Goal: Obtain resource: Obtain resource

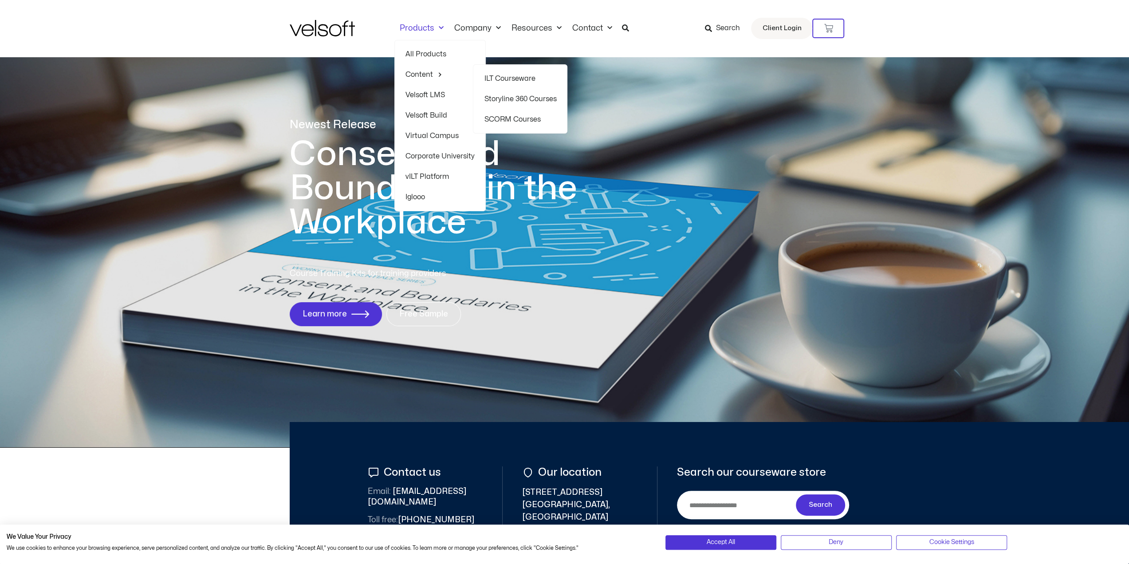
click at [426, 74] on link "Content" at bounding box center [439, 74] width 69 height 20
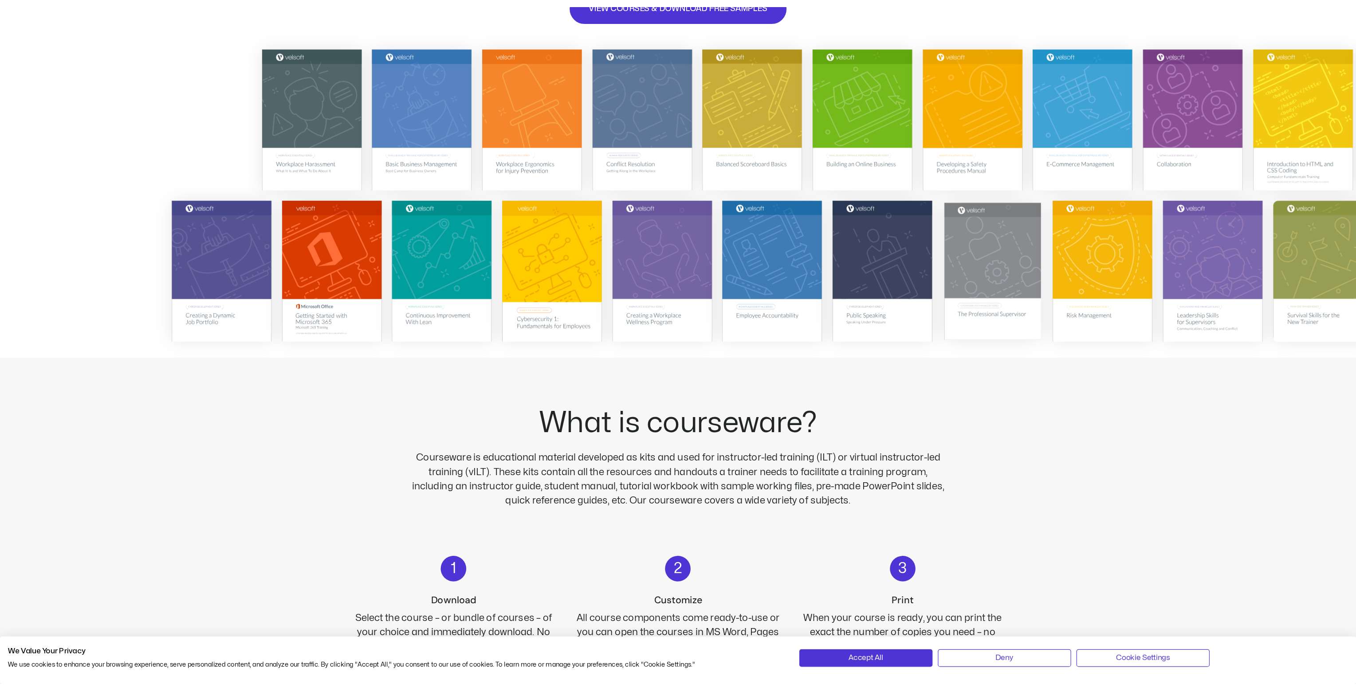
scroll to position [44, 0]
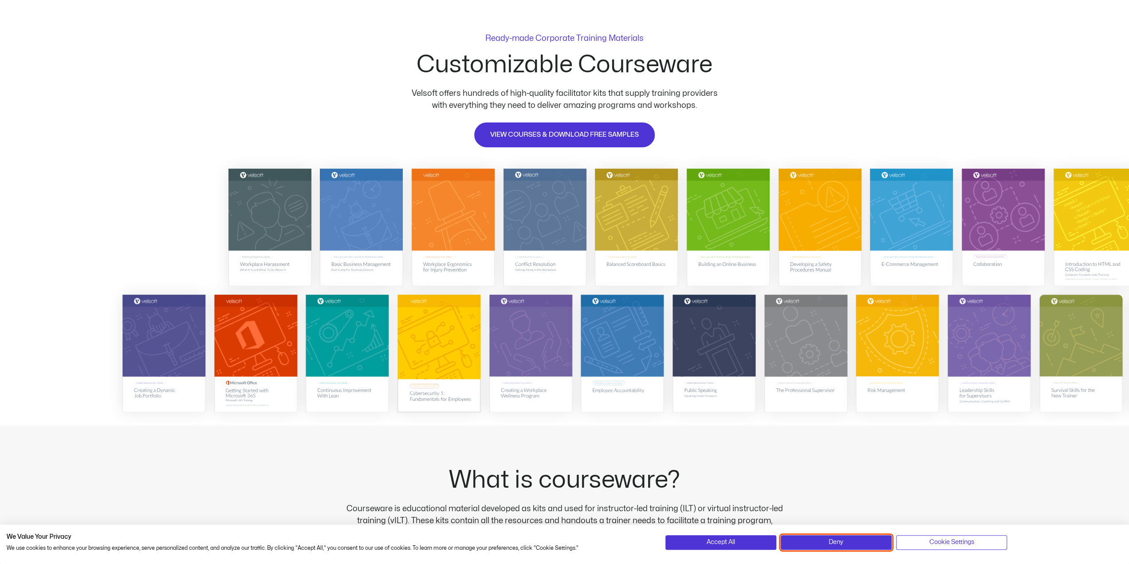
click at [859, 542] on button "Deny" at bounding box center [836, 542] width 111 height 14
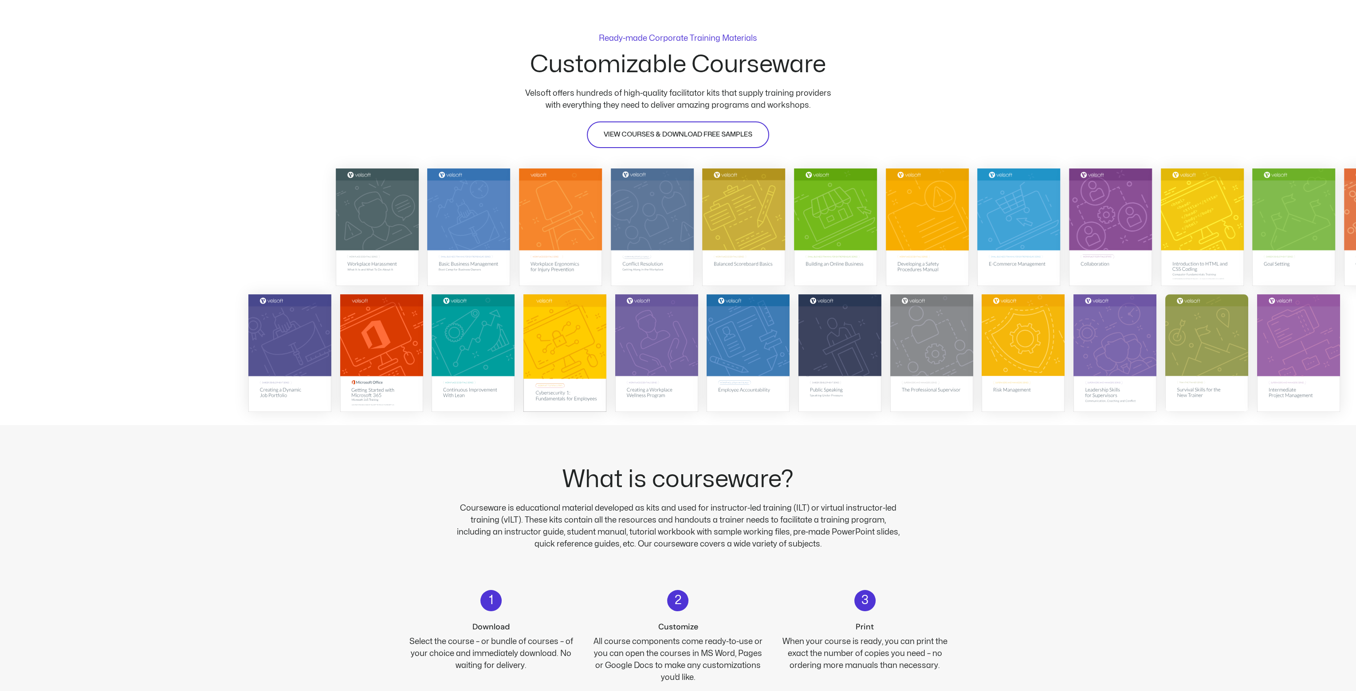
click at [626, 130] on span "VIEW COURSES & DOWNLOAD FREE SAMPLES" at bounding box center [678, 135] width 149 height 11
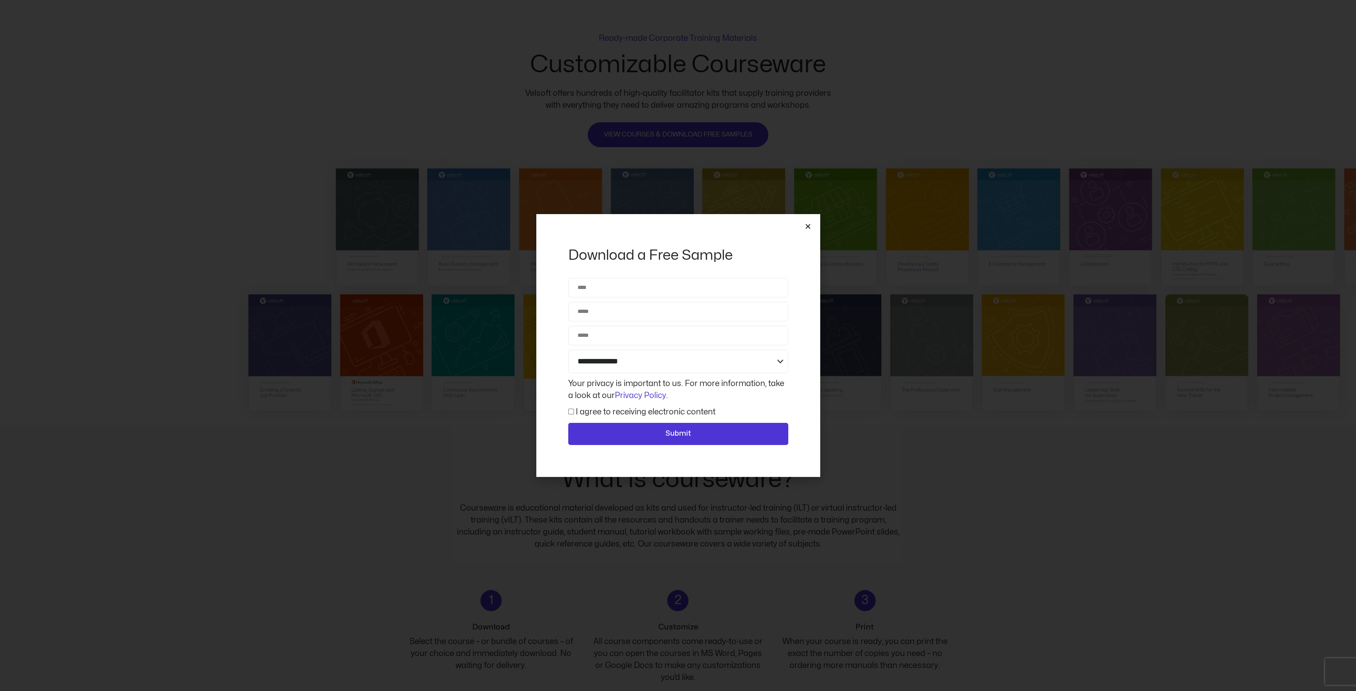
click at [807, 222] on div "**********" at bounding box center [678, 345] width 284 height 263
click at [807, 224] on icon "Close" at bounding box center [808, 226] width 7 height 7
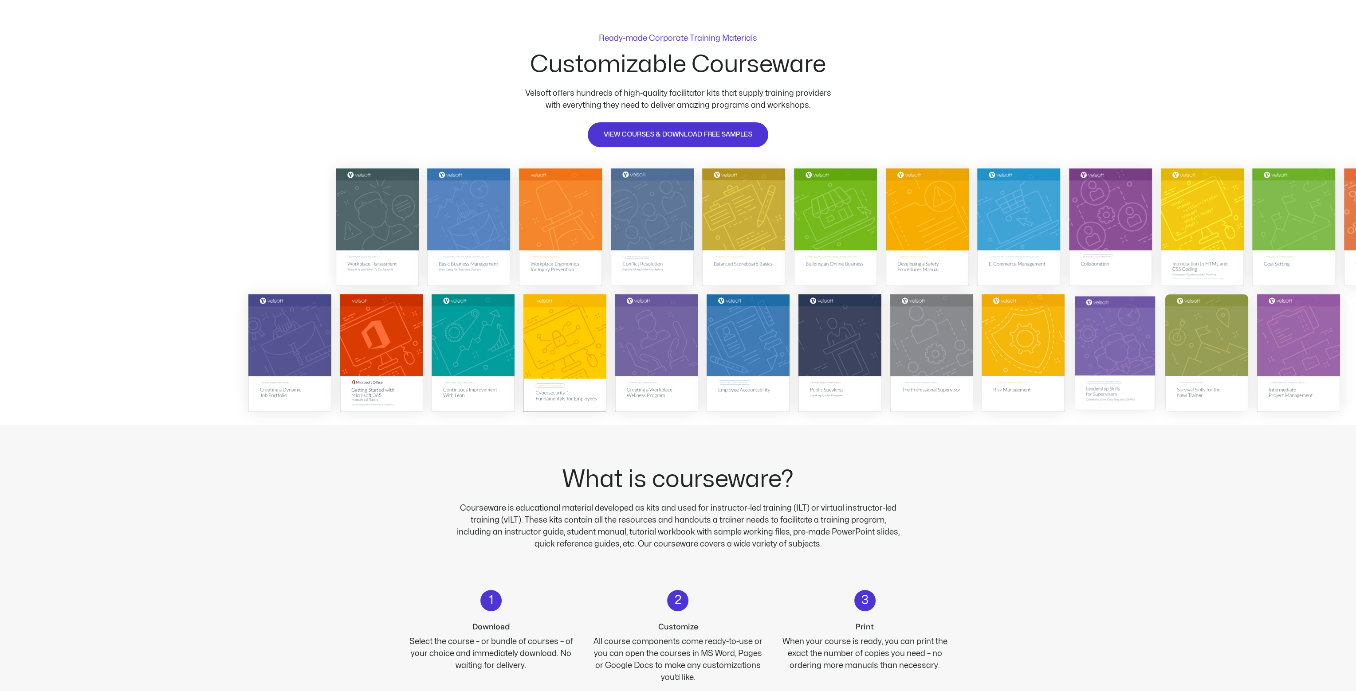
click at [1116, 344] on img at bounding box center [1115, 353] width 80 height 114
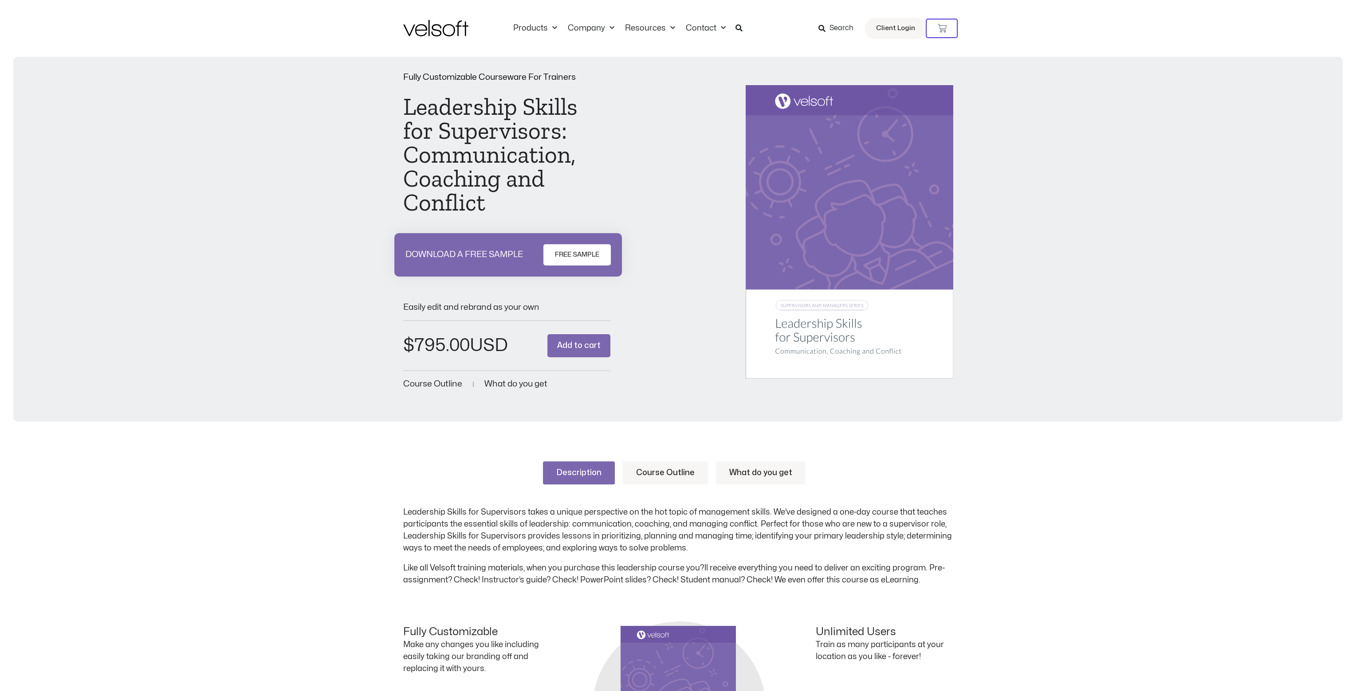
click at [559, 251] on span "FREE SAMPLE" at bounding box center [577, 255] width 44 height 11
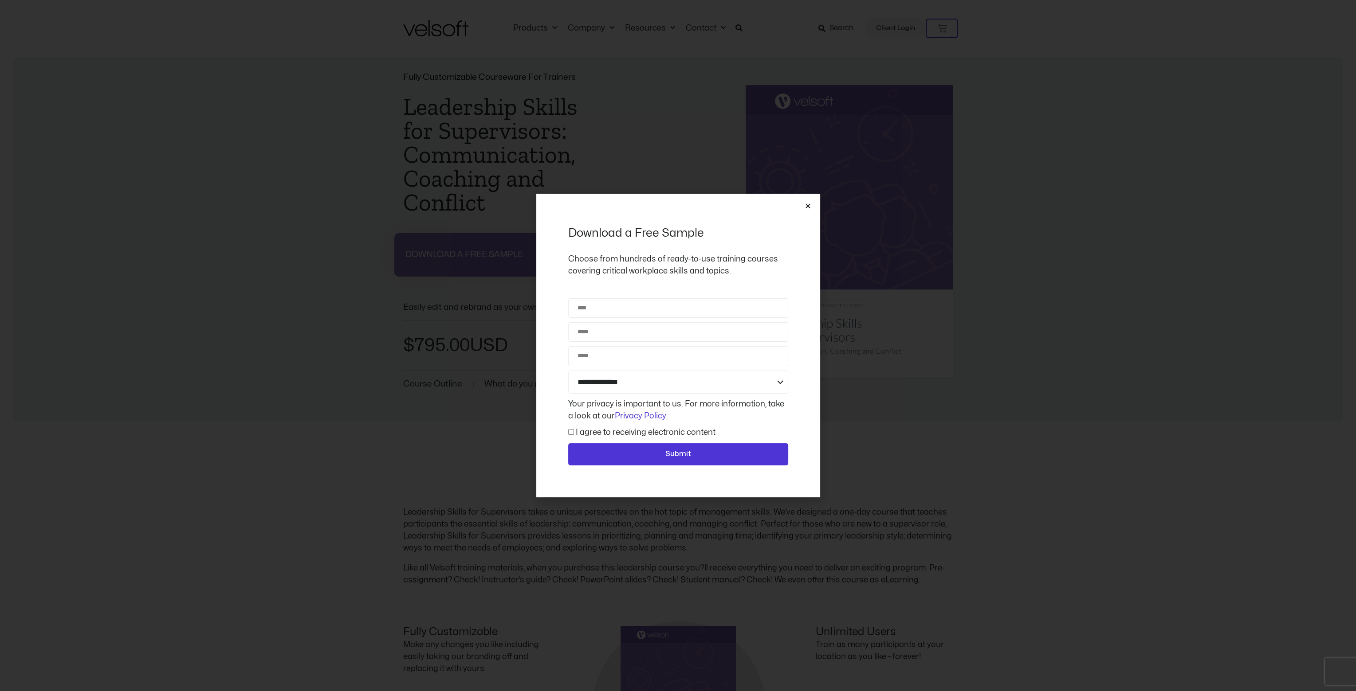
drag, startPoint x: 798, startPoint y: 205, endPoint x: 804, endPoint y: 205, distance: 5.3
click at [800, 205] on div "**********" at bounding box center [678, 346] width 284 height 304
click at [809, 205] on icon "Close" at bounding box center [808, 206] width 7 height 7
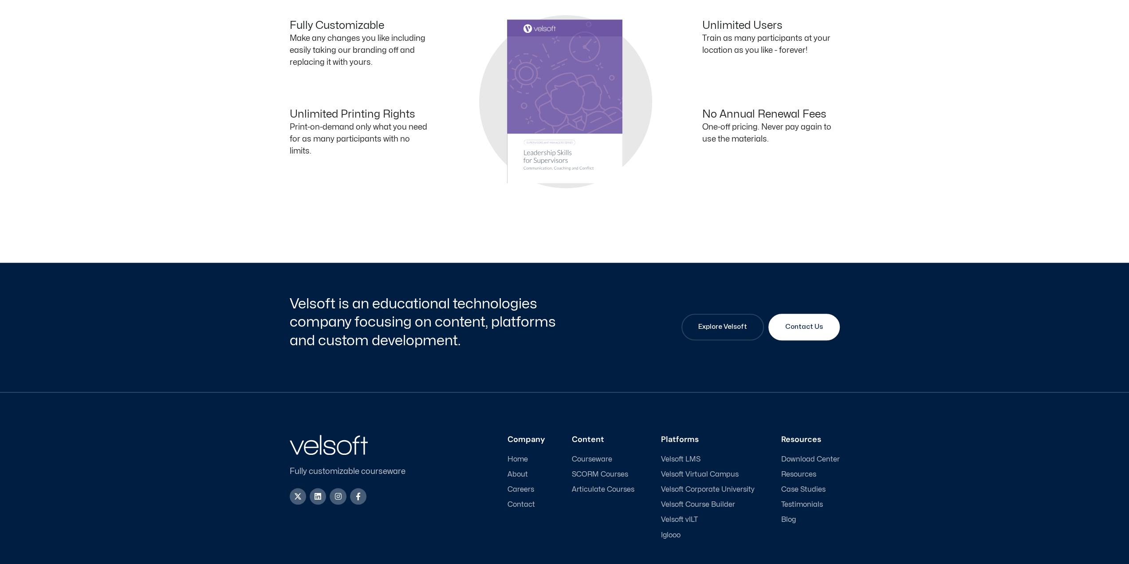
scroll to position [671, 0]
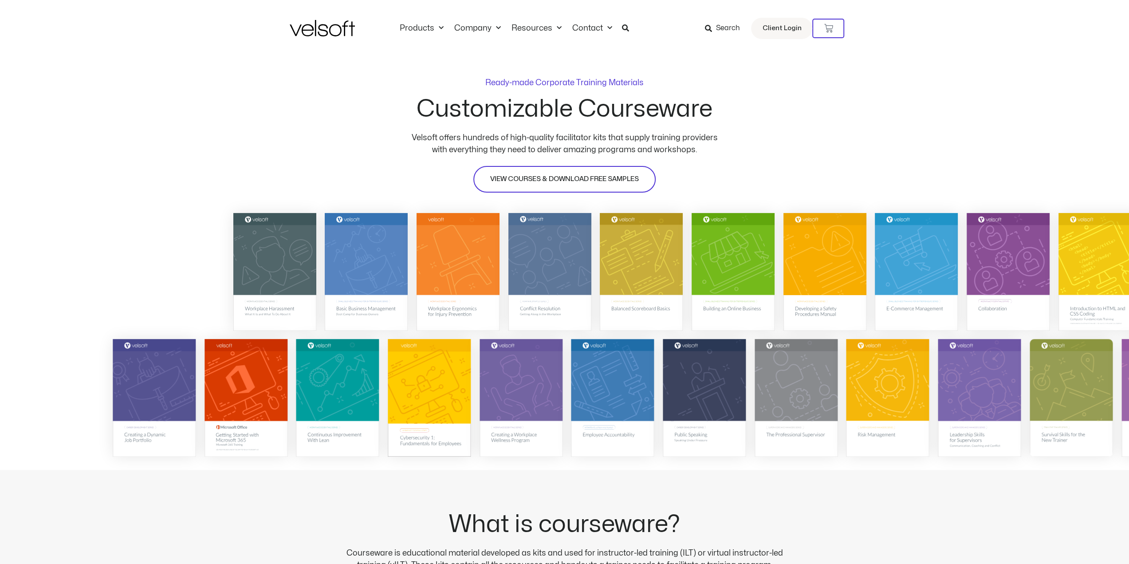
click at [507, 169] on link "VIEW COURSES & DOWNLOAD FREE SAMPLES" at bounding box center [564, 179] width 182 height 27
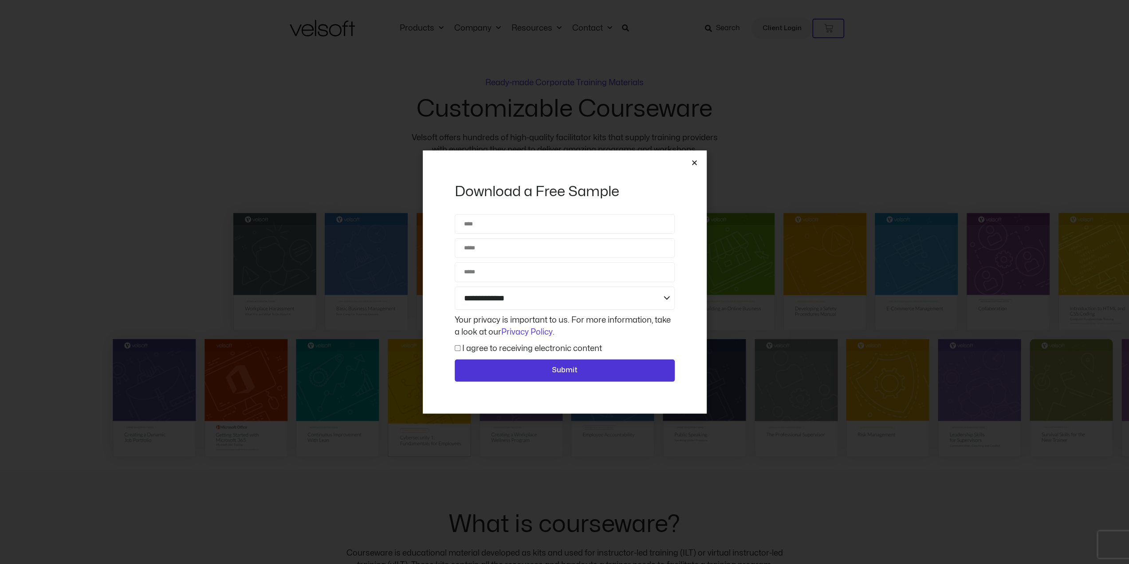
click at [694, 161] on icon "Close" at bounding box center [694, 162] width 7 height 7
